Goal: Task Accomplishment & Management: Complete application form

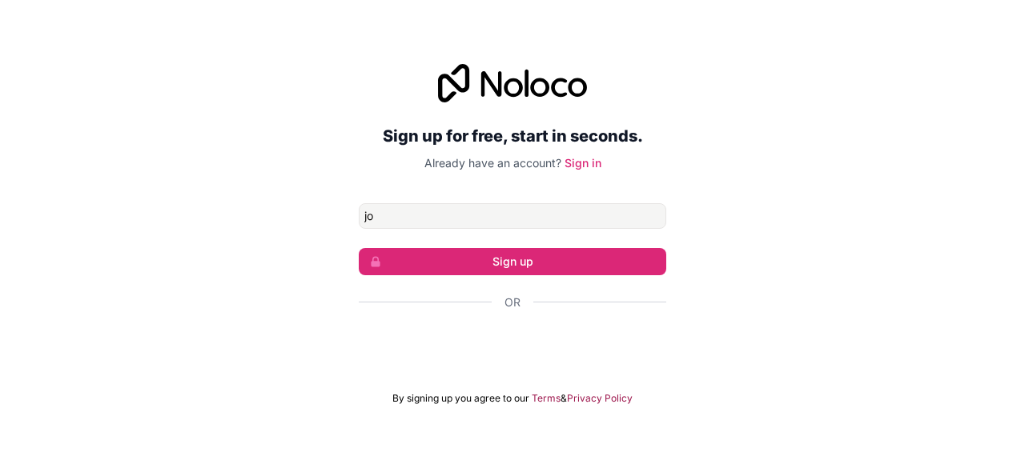
type input "[EMAIL_ADDRESS][DOMAIN_NAME]"
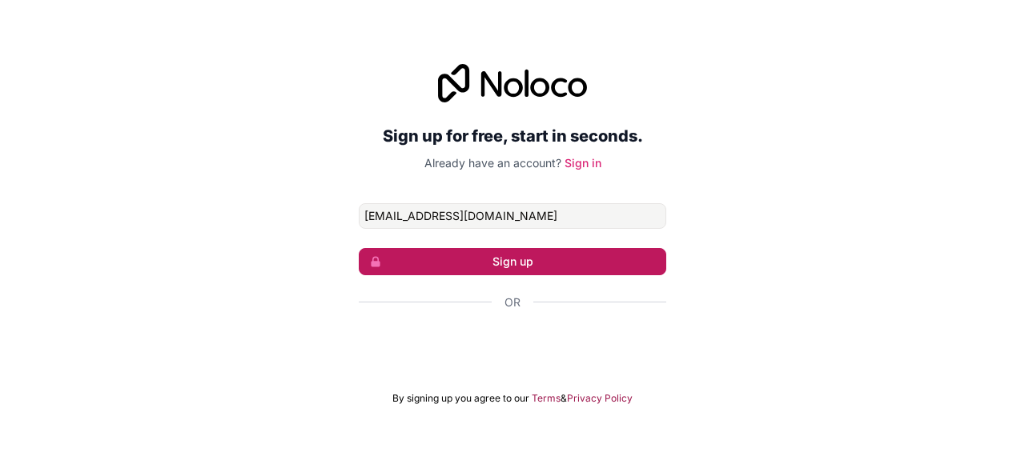
click at [516, 258] on button "Sign up" at bounding box center [513, 261] width 308 height 27
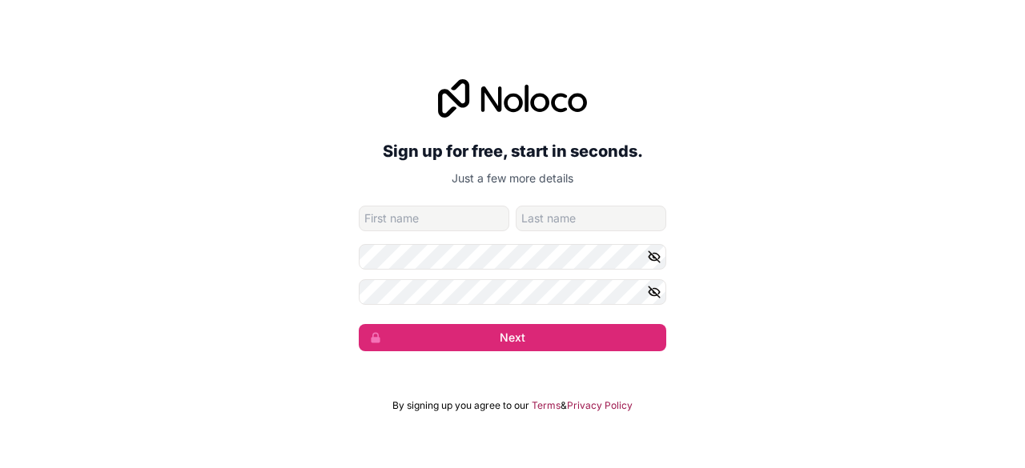
click at [458, 227] on input "given-name" at bounding box center [434, 219] width 151 height 26
type input "[PERSON_NAME]"
type input "NYAKUNDI"
click at [653, 254] on icon "button" at bounding box center [654, 257] width 14 height 14
click at [655, 289] on icon "button" at bounding box center [654, 292] width 14 height 14
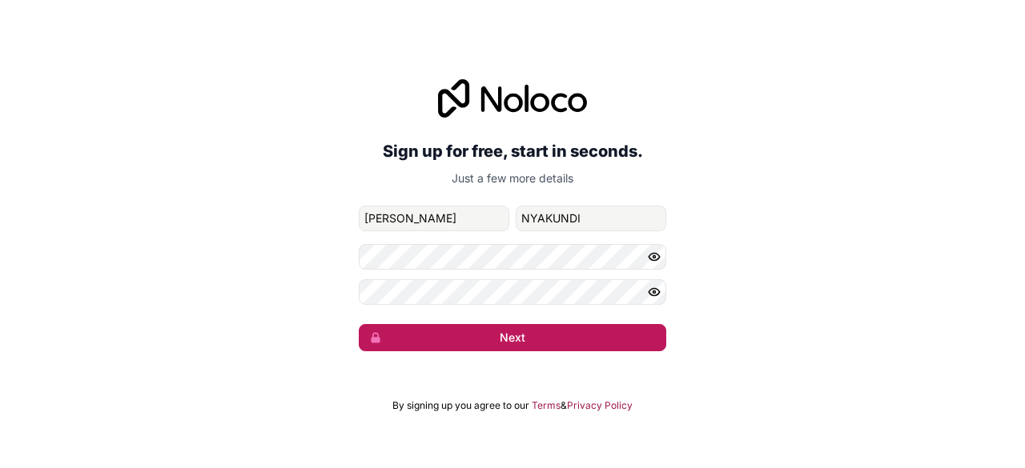
click at [573, 338] on button "Next" at bounding box center [513, 337] width 308 height 27
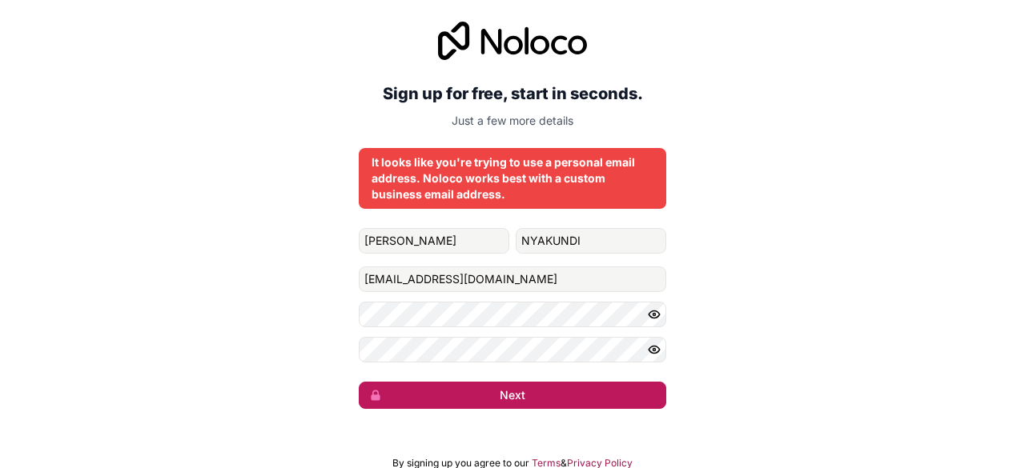
click at [506, 384] on button "Next" at bounding box center [513, 395] width 308 height 27
click at [509, 392] on button "Next" at bounding box center [513, 395] width 308 height 27
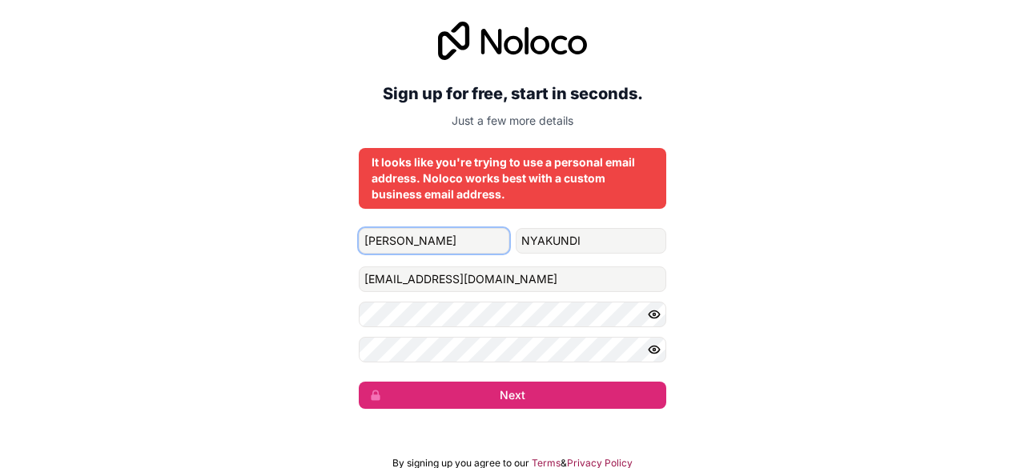
click at [439, 239] on input "[PERSON_NAME]" at bounding box center [434, 241] width 151 height 26
type input "[PERSON_NAME]"
click at [581, 242] on input "family-name" at bounding box center [591, 241] width 151 height 26
type input "[PERSON_NAME]"
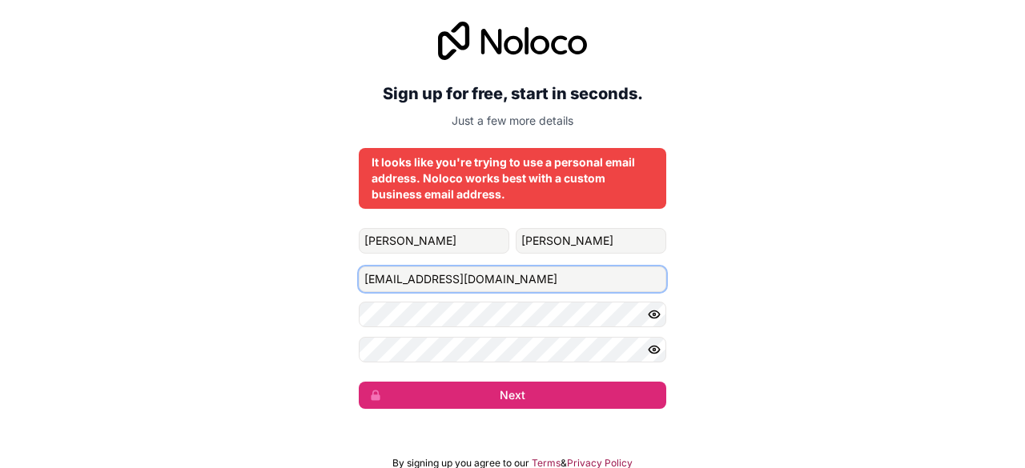
click at [566, 280] on input "[EMAIL_ADDRESS][DOMAIN_NAME]" at bounding box center [513, 280] width 308 height 26
type input "j"
type input "[EMAIL_ADDRESS][DOMAIN_NAME]"
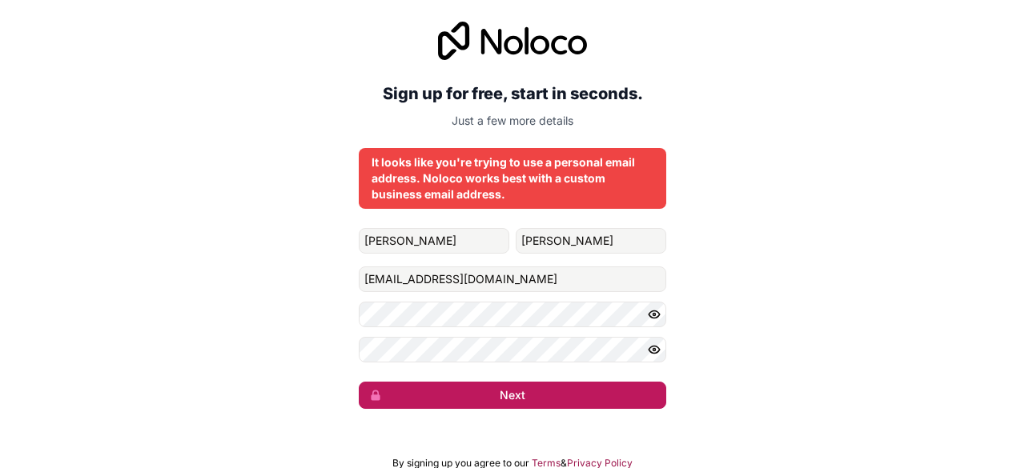
click at [594, 388] on button "Next" at bounding box center [513, 395] width 308 height 27
click at [593, 406] on button "Next" at bounding box center [513, 395] width 308 height 27
click at [589, 399] on button "submit" at bounding box center [513, 395] width 308 height 27
